Goal: Task Accomplishment & Management: Use online tool/utility

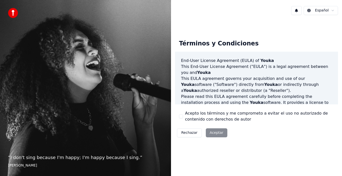
click at [216, 131] on div "Rechazar Aceptar" at bounding box center [202, 133] width 54 height 13
click at [182, 118] on button "Acepto los términos y me comprometo a evitar el uso no autorizado de contenido …" at bounding box center [181, 117] width 4 height 4
click at [212, 135] on button "Aceptar" at bounding box center [217, 133] width 22 height 9
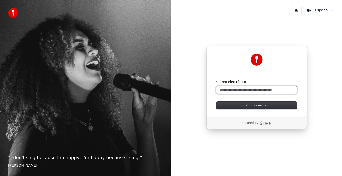
click at [263, 89] on input "Correo electrónico" at bounding box center [256, 90] width 81 height 8
click at [216, 80] on button "submit" at bounding box center [216, 80] width 0 height 0
type input "**********"
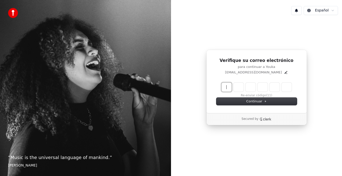
click at [228, 87] on input "Enter verification code" at bounding box center [261, 87] width 80 height 9
type input "******"
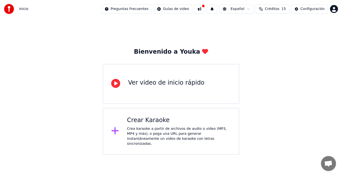
click at [177, 112] on div "Crear Karaoke Crea karaoke a partir de archivos de audio o video (MP3, MP4 y má…" at bounding box center [171, 131] width 137 height 47
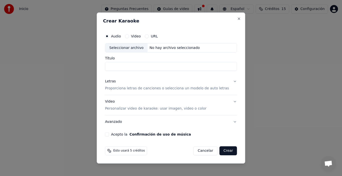
click at [226, 83] on button "Letras Proporciona letras de canciones o selecciona un modelo de auto letras" at bounding box center [171, 85] width 132 height 20
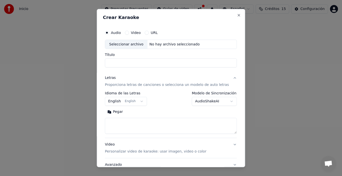
click at [142, 102] on button "English English" at bounding box center [126, 101] width 42 height 9
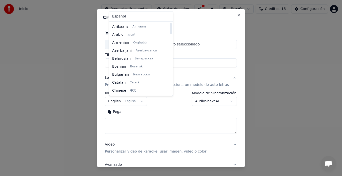
drag, startPoint x: 166, startPoint y: 34, endPoint x: 173, endPoint y: 27, distance: 9.6
click at [172, 27] on div at bounding box center [171, 28] width 2 height 11
click at [170, 28] on div at bounding box center [171, 28] width 2 height 11
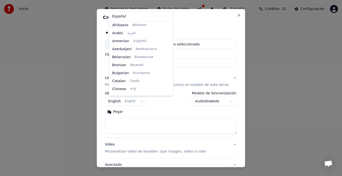
select select "**"
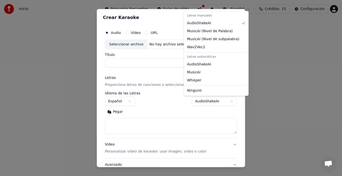
click at [219, 102] on body "**********" at bounding box center [171, 77] width 342 height 155
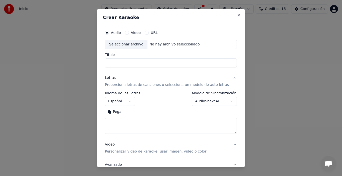
click at [129, 34] on button "Video" at bounding box center [127, 33] width 4 height 4
click at [225, 78] on button "Letras Proporciona letras de canciones o selecciona un modelo de auto letras" at bounding box center [171, 82] width 132 height 20
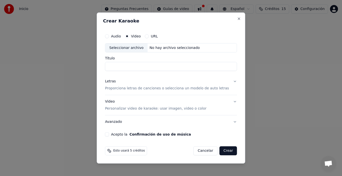
click at [160, 63] on input "Título" at bounding box center [171, 66] width 132 height 9
click at [225, 104] on button "Video Personalizar video de karaoke: usar imagen, video o color" at bounding box center [171, 106] width 132 height 20
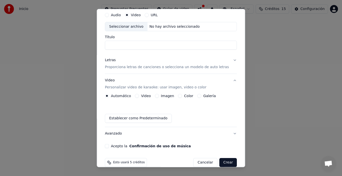
scroll to position [26, 0]
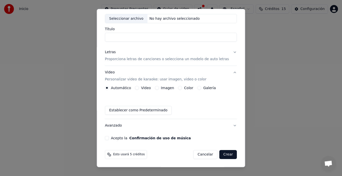
click at [113, 137] on div "Acepto la Confirmación de uso de música" at bounding box center [171, 138] width 132 height 4
click at [109, 138] on button "Acepto la Confirmación de uso de música" at bounding box center [107, 138] width 4 height 4
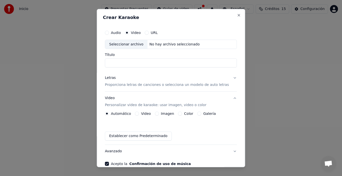
click at [186, 63] on input "Título" at bounding box center [171, 63] width 132 height 9
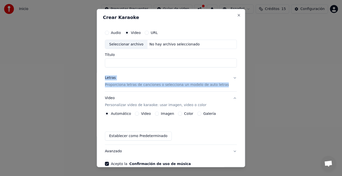
drag, startPoint x: 236, startPoint y: 65, endPoint x: 236, endPoint y: 68, distance: 3.0
click at [236, 68] on div "Crear Karaoke Audio Video URL Seleccionar archivo No hay archivo seleccionado T…" at bounding box center [171, 88] width 148 height 159
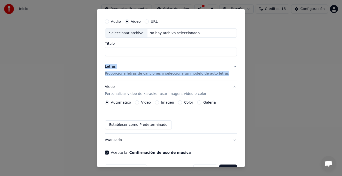
scroll to position [26, 0]
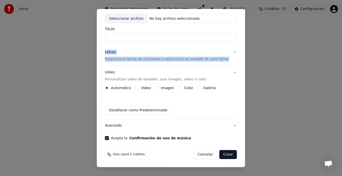
click at [221, 154] on button "Crear" at bounding box center [228, 154] width 18 height 9
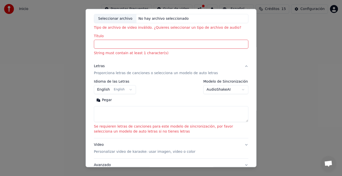
click at [189, 43] on input "Título" at bounding box center [171, 44] width 154 height 9
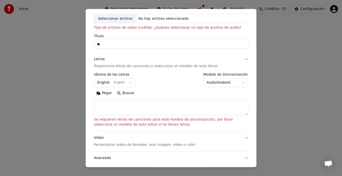
type input "*"
type input "**********"
click at [182, 106] on textarea at bounding box center [171, 107] width 154 height 16
click at [119, 91] on button "Buscar" at bounding box center [125, 93] width 23 height 8
click at [131, 106] on textarea at bounding box center [171, 107] width 154 height 16
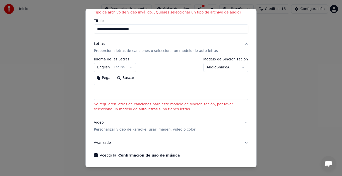
scroll to position [51, 0]
